Goal: Transaction & Acquisition: Purchase product/service

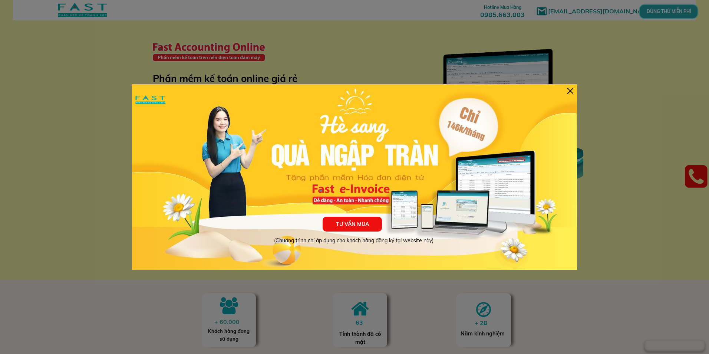
click at [571, 91] on div at bounding box center [571, 91] width 6 height 6
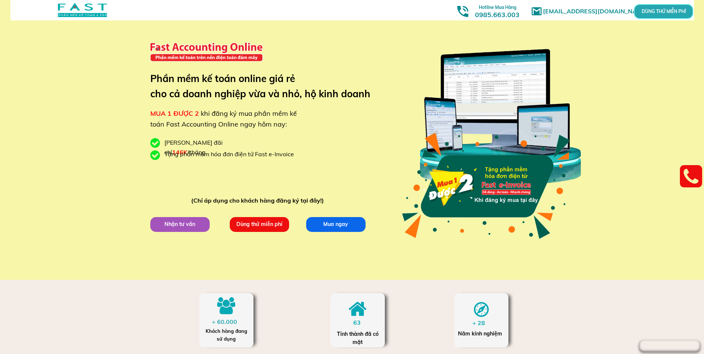
click at [328, 227] on p "Mua ngay" at bounding box center [335, 224] width 59 height 15
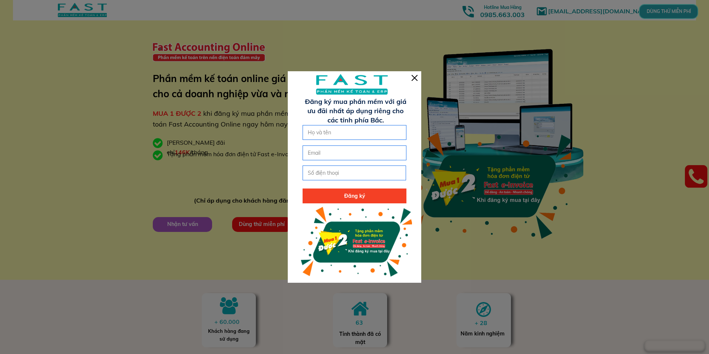
click at [415, 80] on div at bounding box center [415, 78] width 6 height 6
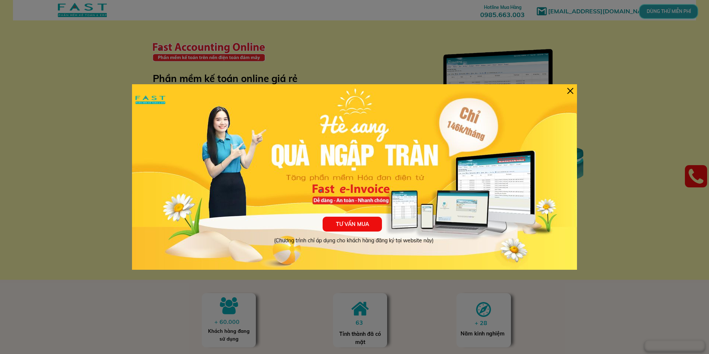
click at [573, 89] on div "TƯ VẤN MUA (Chương trình chỉ áp dụng cho khách hàng đăng ký tại website này)" at bounding box center [354, 176] width 445 height 185
click at [573, 92] on div at bounding box center [571, 91] width 6 height 6
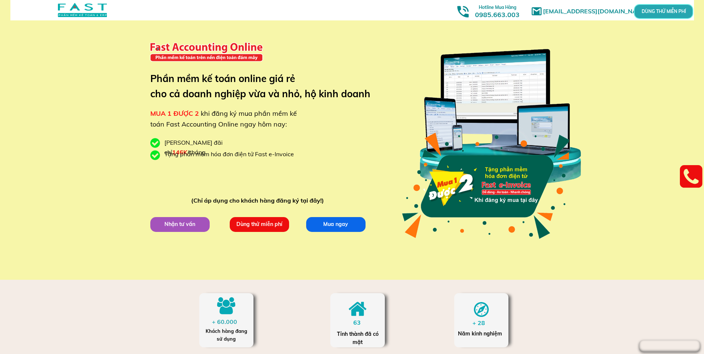
click at [322, 226] on p "Mua ngay" at bounding box center [336, 224] width 60 height 15
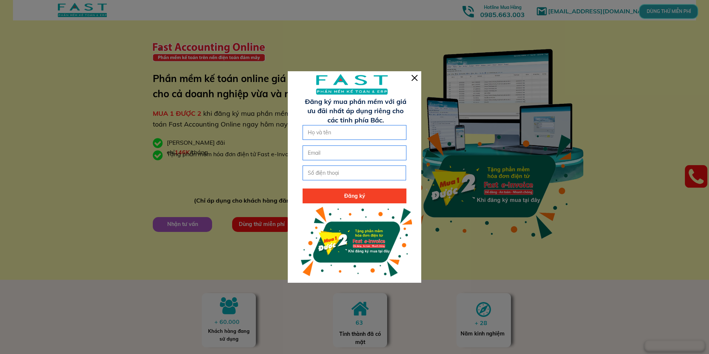
click at [410, 82] on div at bounding box center [355, 176] width 134 height 211
click at [414, 81] on div at bounding box center [355, 176] width 134 height 211
click at [415, 78] on div at bounding box center [415, 78] width 6 height 6
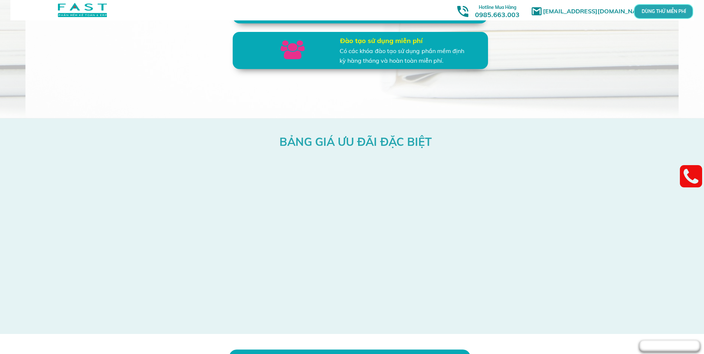
scroll to position [2551, 0]
